Goal: Task Accomplishment & Management: Use online tool/utility

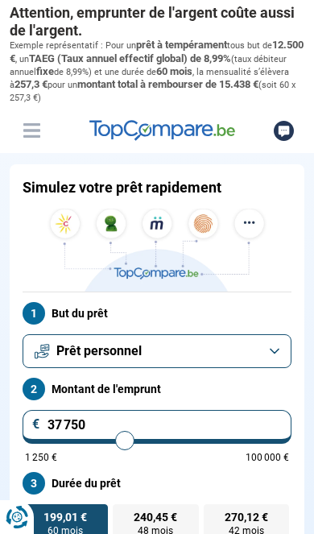
type input "38 000"
type input "38000"
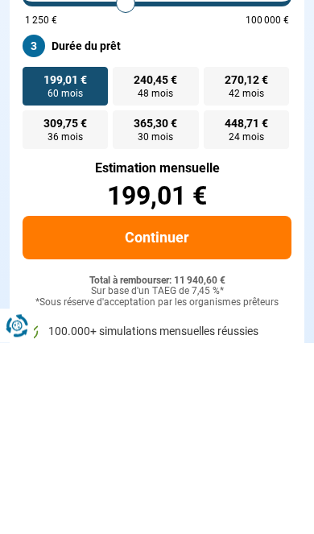
type input "38 250"
type input "38250"
type input "38 750"
type input "38750"
type input "39 000"
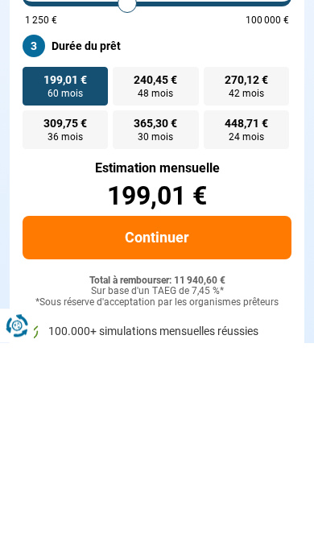
type input "39000"
type input "39 250"
type input "39250"
type input "39 750"
type input "39750"
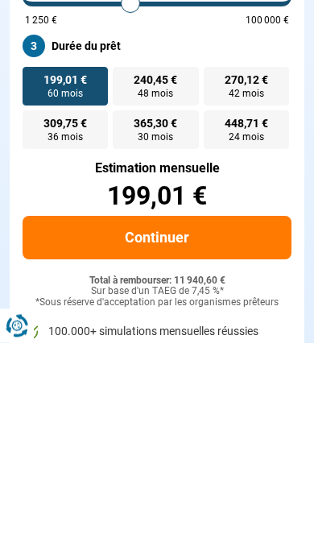
type input "40 000"
type input "40000"
type input "40 250"
type input "40250"
type input "40 500"
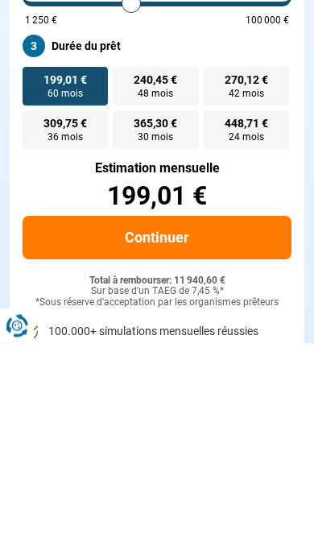
type input "40500"
type input "41 000"
type input "41000"
type input "41 250"
type input "41250"
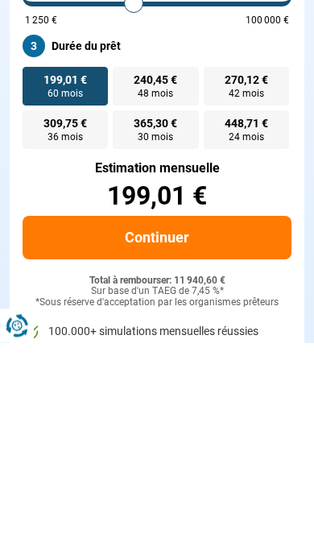
type input "41 500"
type input "41500"
type input "42 000"
type input "42000"
type input "42 250"
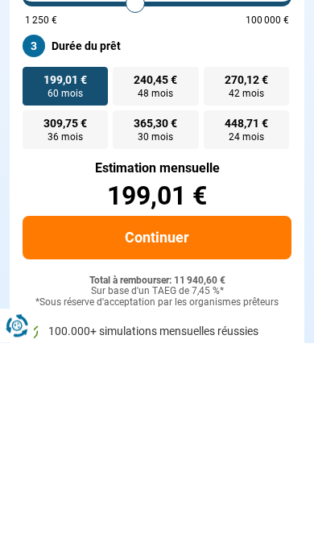
type input "42250"
type input "42 500"
type input "42500"
type input "42 750"
type input "42750"
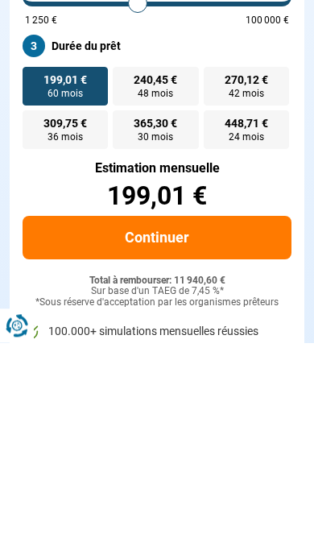
type input "43 250"
type input "43250"
type input "43 500"
type input "43500"
type input "43 750"
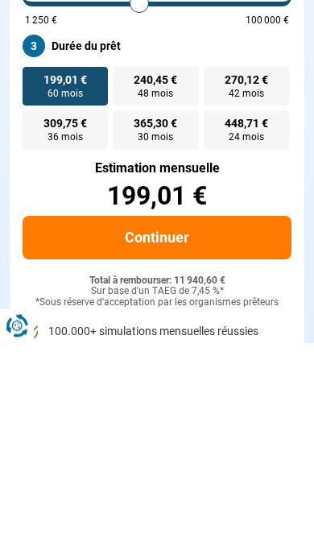
type input "43750"
type input "43 500"
type input "43500"
type input "43 250"
type input "43250"
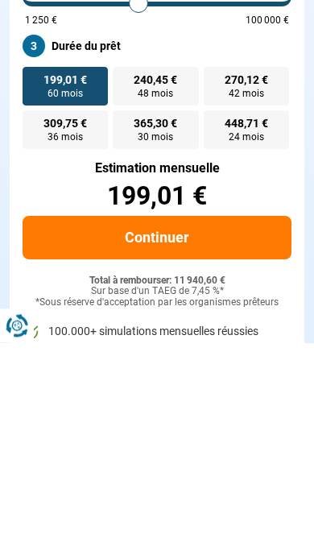
type input "42 750"
type input "42750"
type input "42 500"
type input "42500"
type input "42 250"
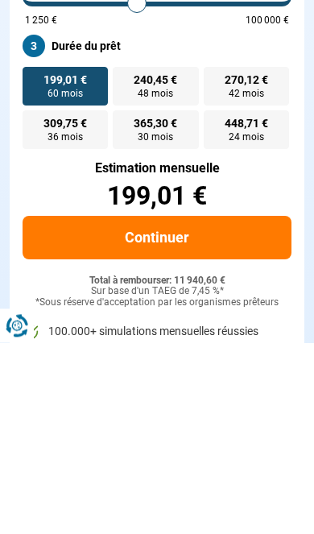
type input "42250"
type input "42 000"
type input "42000"
type input "41 500"
type input "41500"
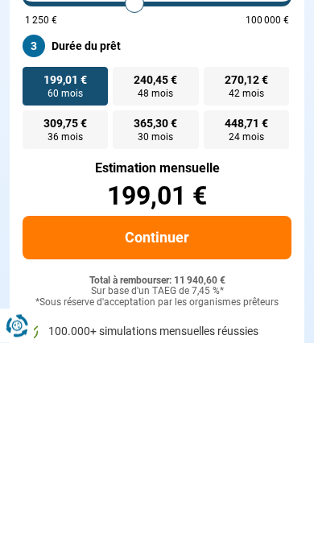
type input "42 000"
type input "42000"
type input "42 250"
type input "42250"
type input "42 500"
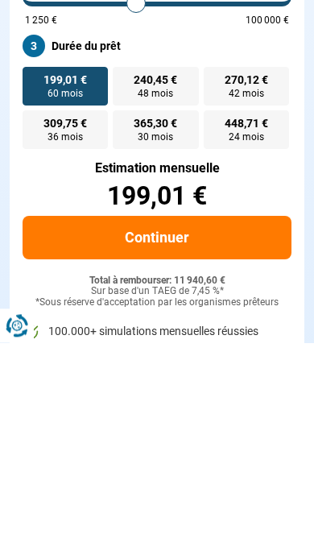
type input "42500"
type input "42 750"
type input "42750"
radio input "false"
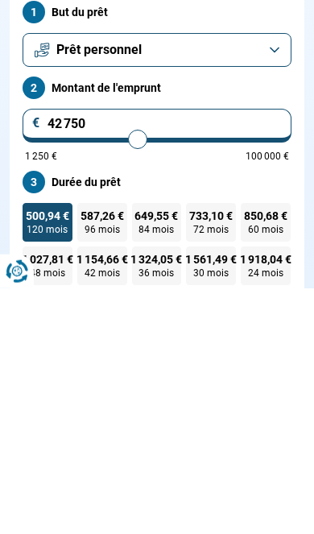
scroll to position [142, 0]
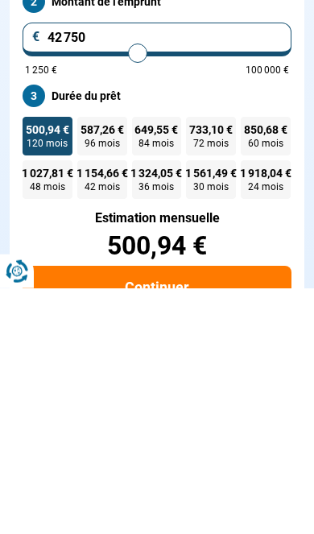
click at [159, 384] on span "84 mois" at bounding box center [156, 389] width 35 height 10
click at [143, 363] on input "649,55 € 84 mois" at bounding box center [137, 368] width 10 height 10
radio input "true"
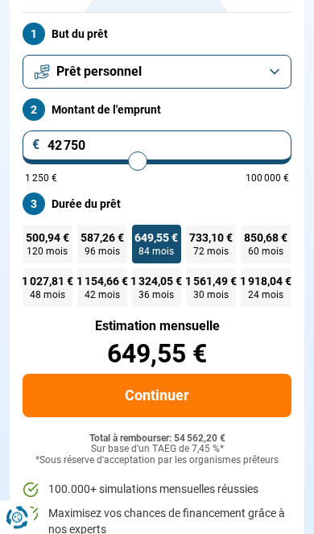
scroll to position [143, 0]
